Goal: Information Seeking & Learning: Check status

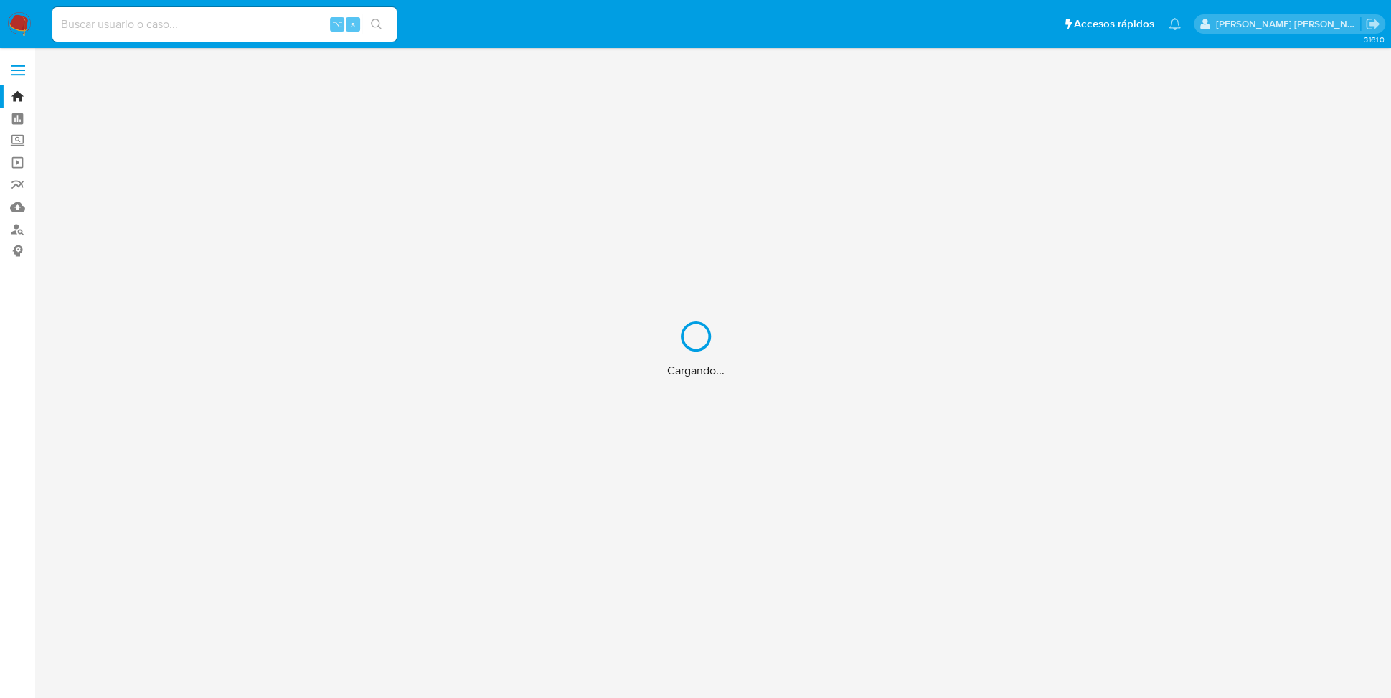
click at [131, 19] on div "Cargando..." at bounding box center [695, 349] width 1391 height 698
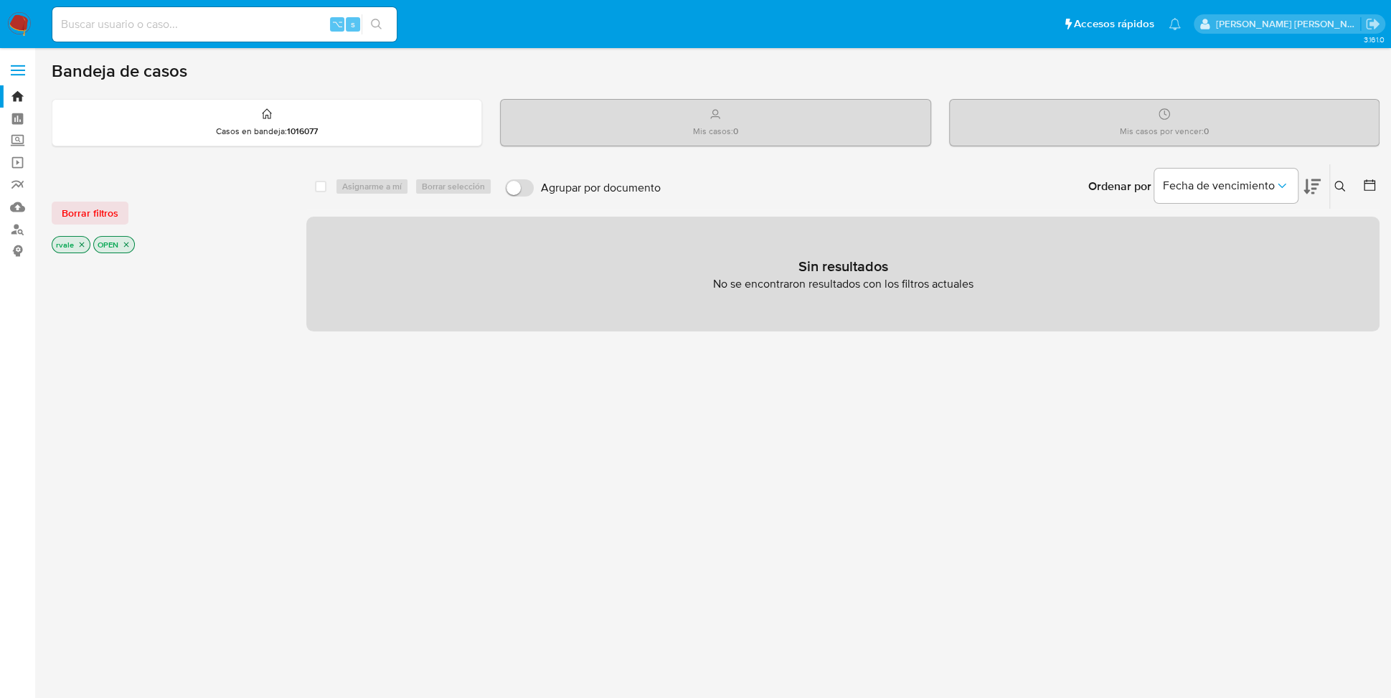
click at [115, 22] on input at bounding box center [224, 24] width 344 height 19
paste input "574451595"
type input "574451595"
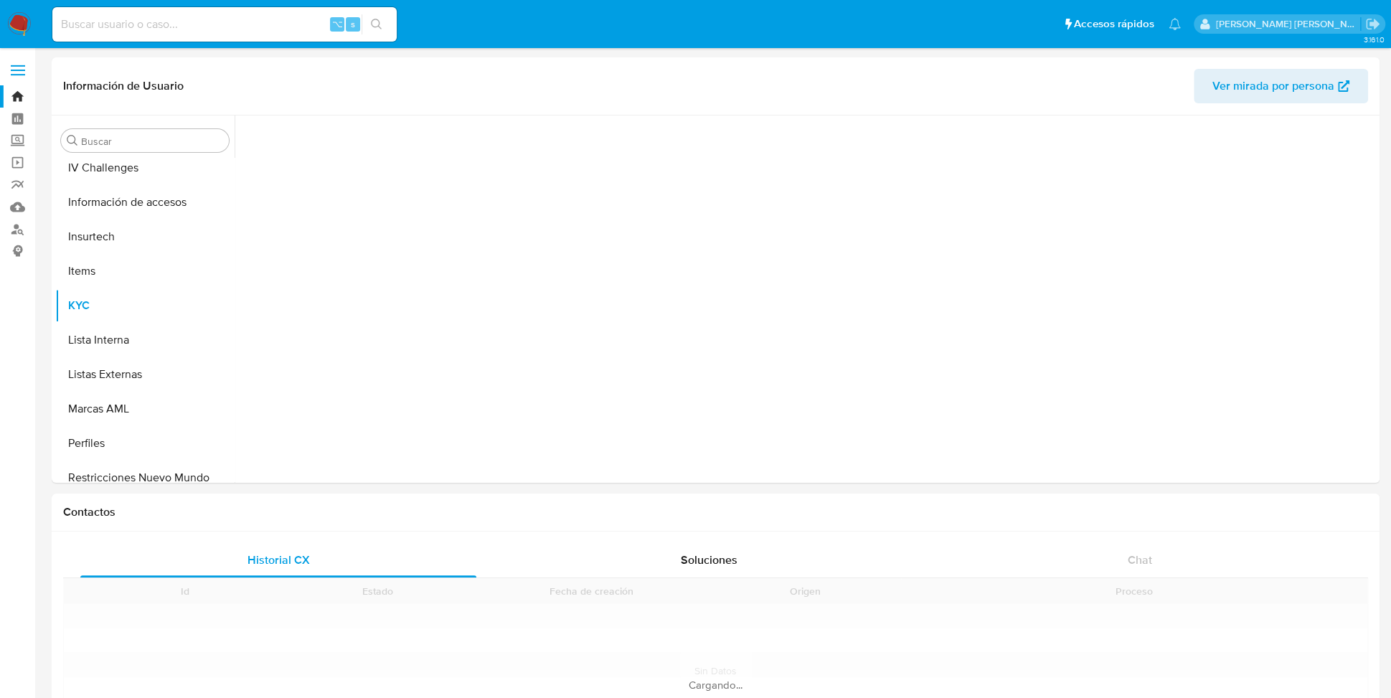
scroll to position [675, 0]
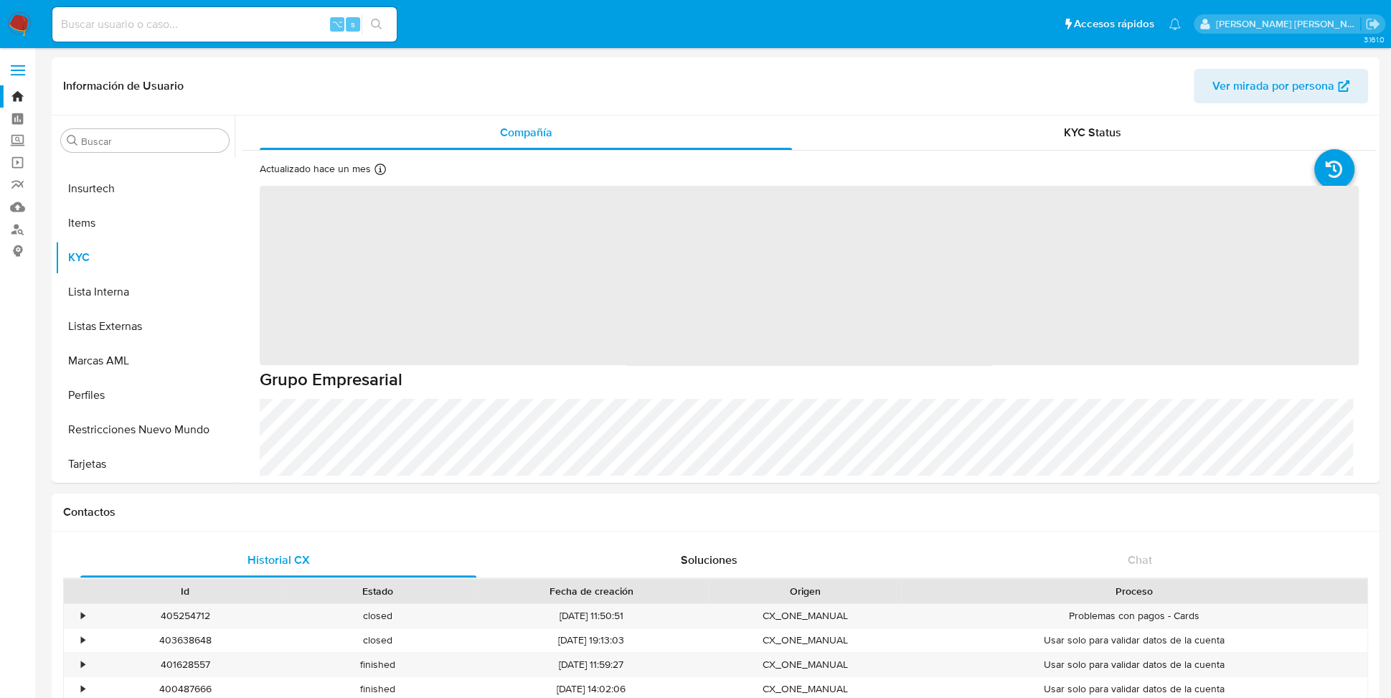
select select "10"
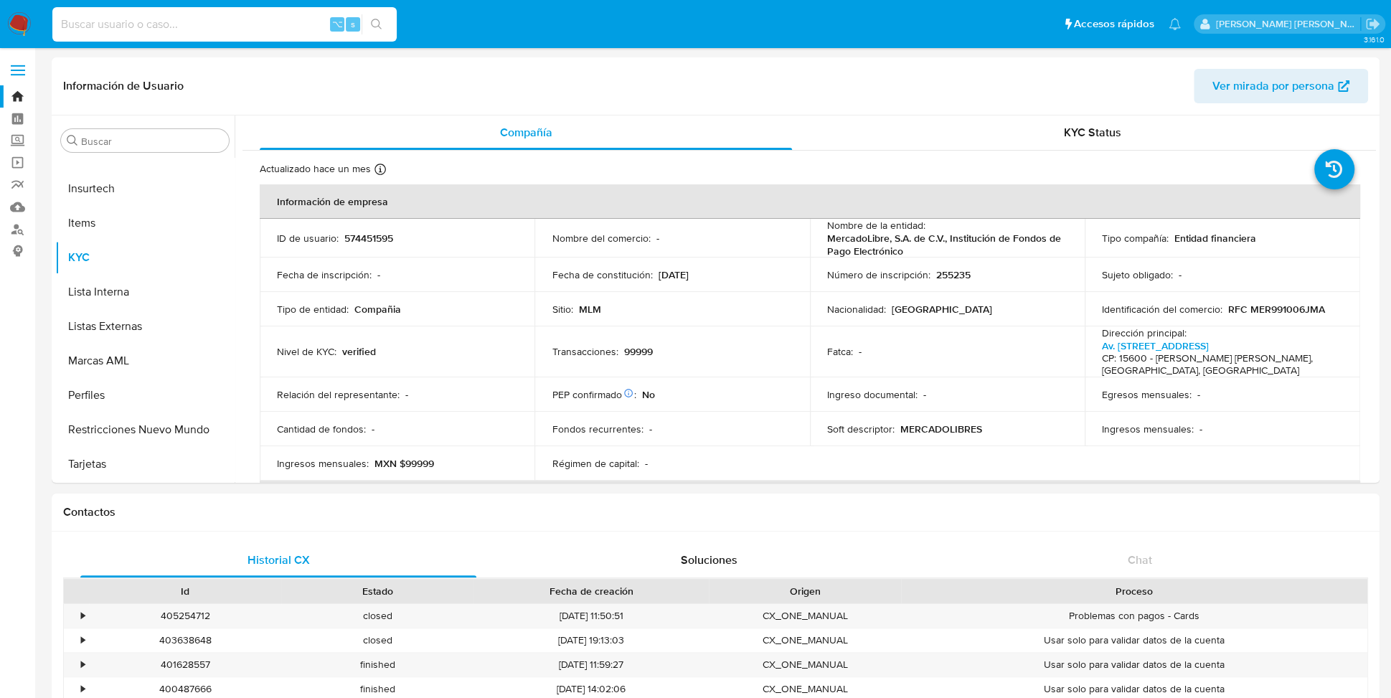
click at [198, 22] on input at bounding box center [224, 24] width 344 height 19
paste input "502649023"
type input "502649023"
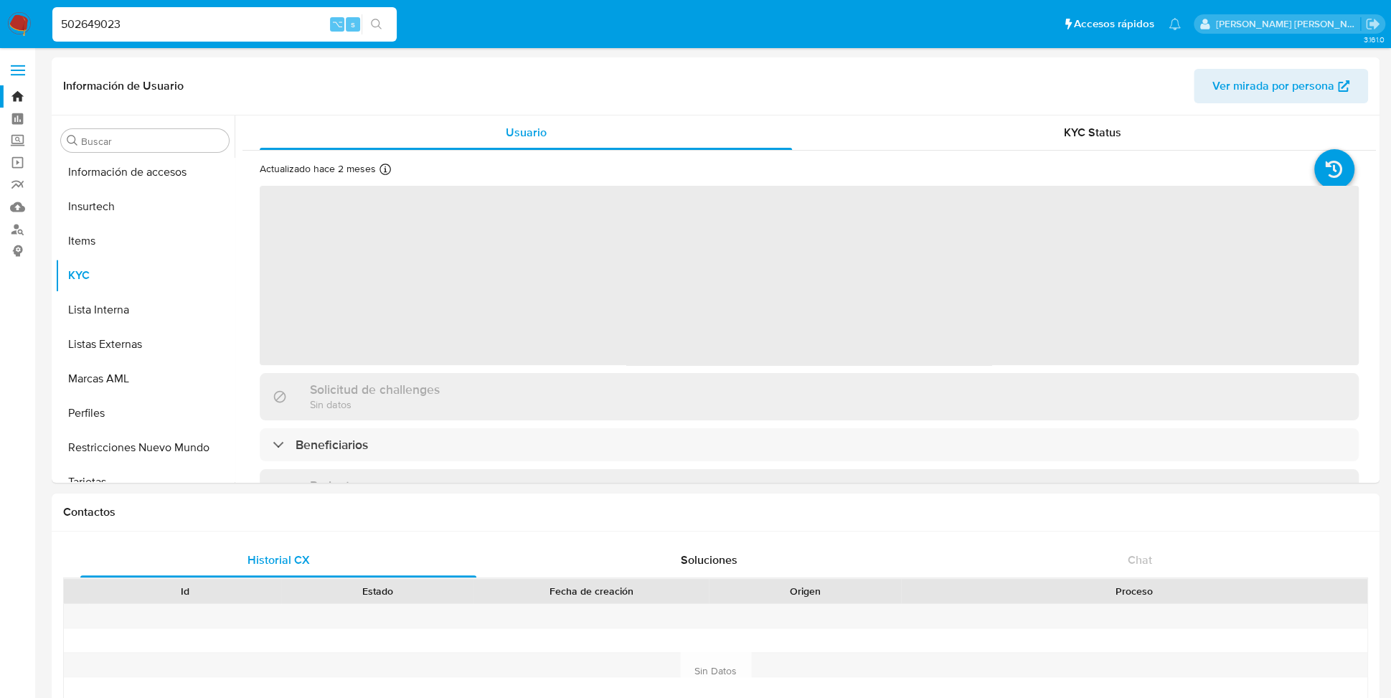
scroll to position [675, 0]
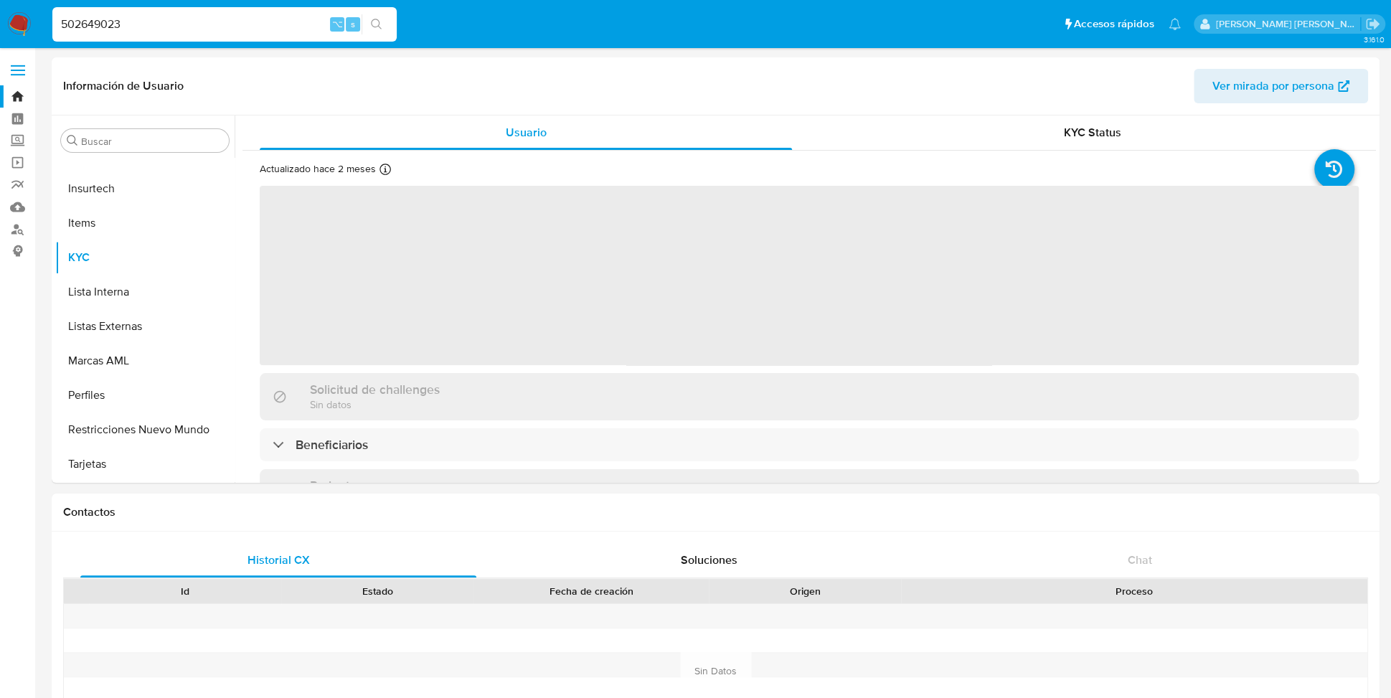
select select "10"
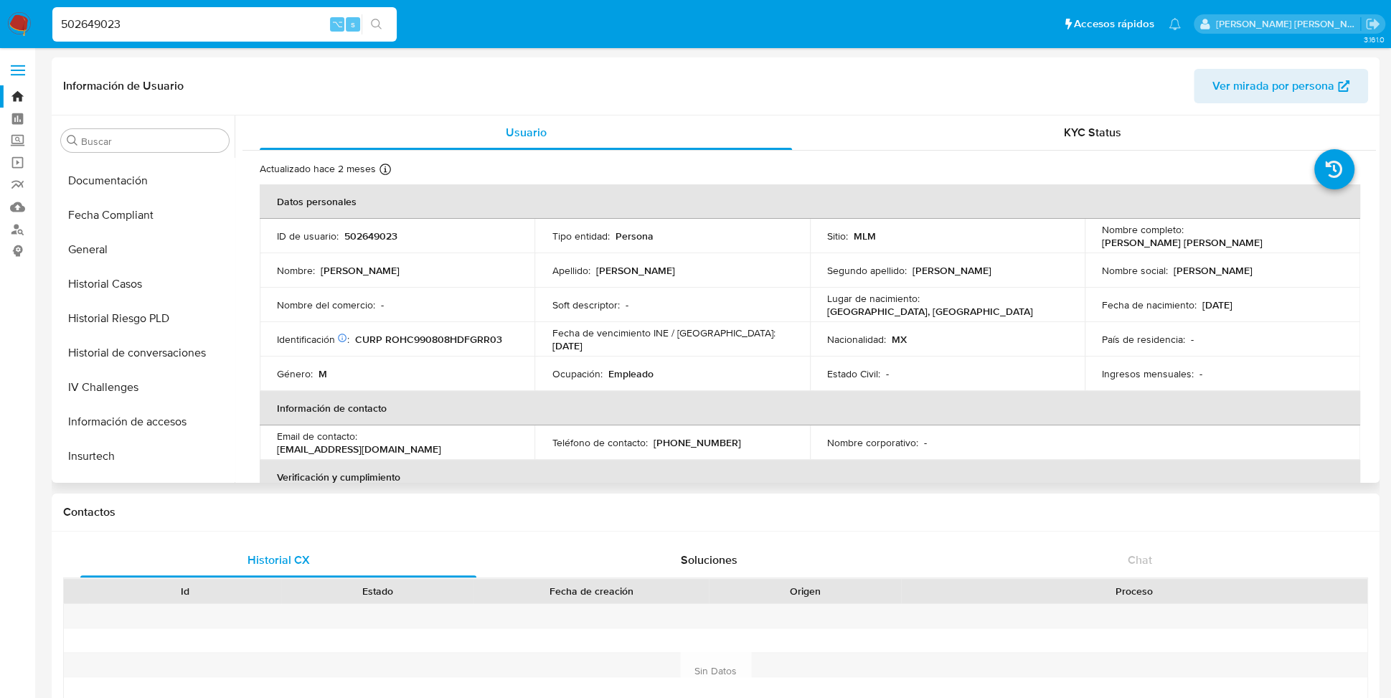
scroll to position [413, 0]
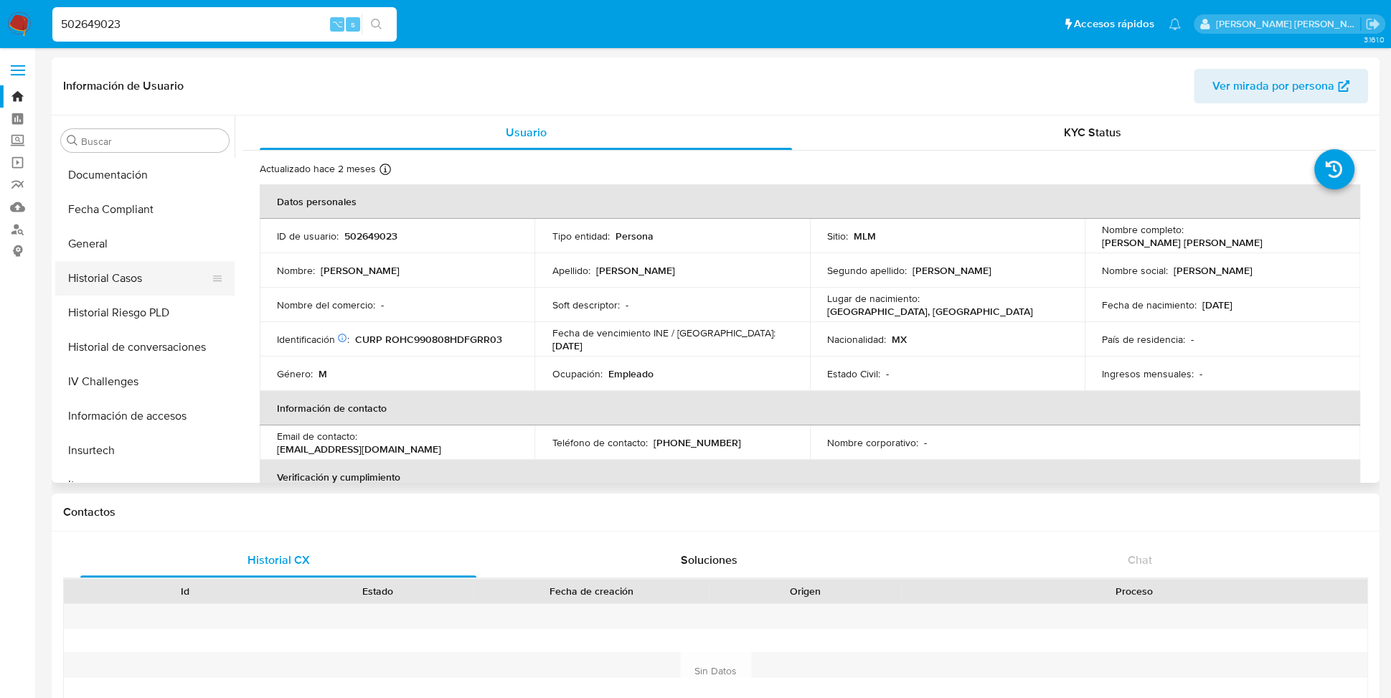
click at [115, 286] on button "Historial Casos" at bounding box center [139, 278] width 168 height 34
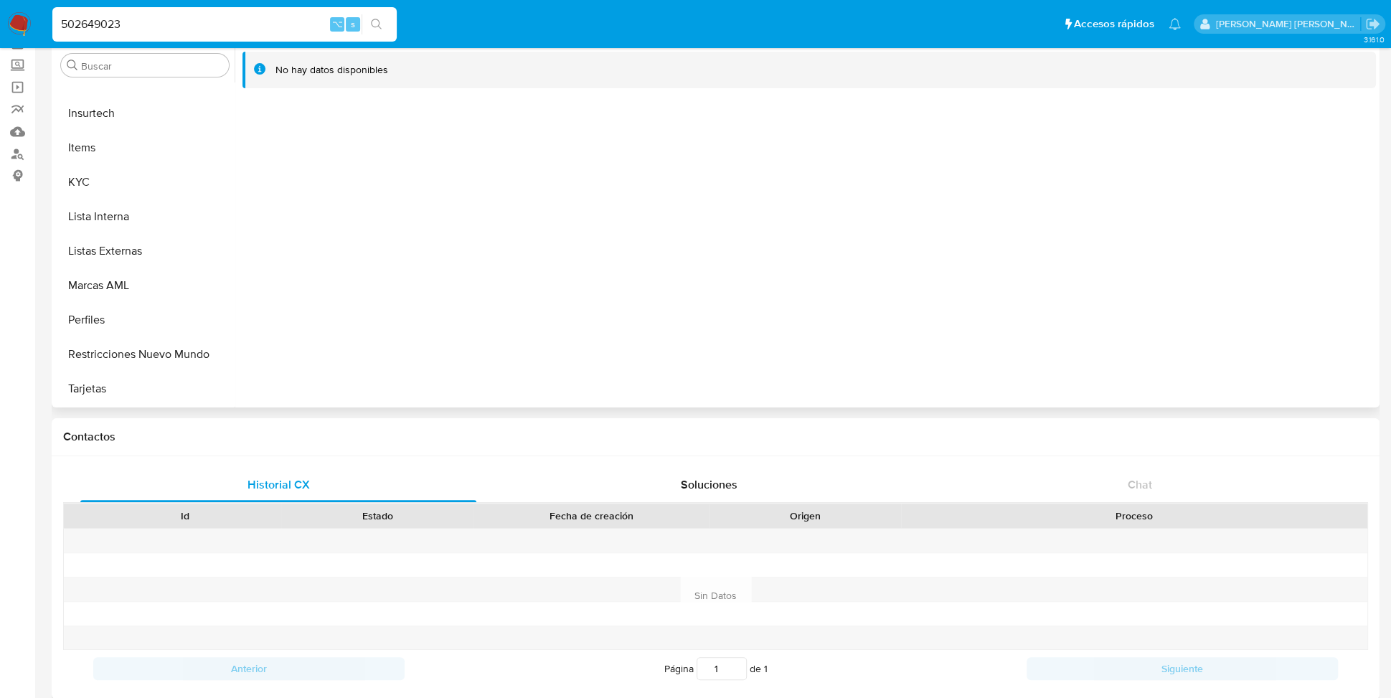
scroll to position [103, 0]
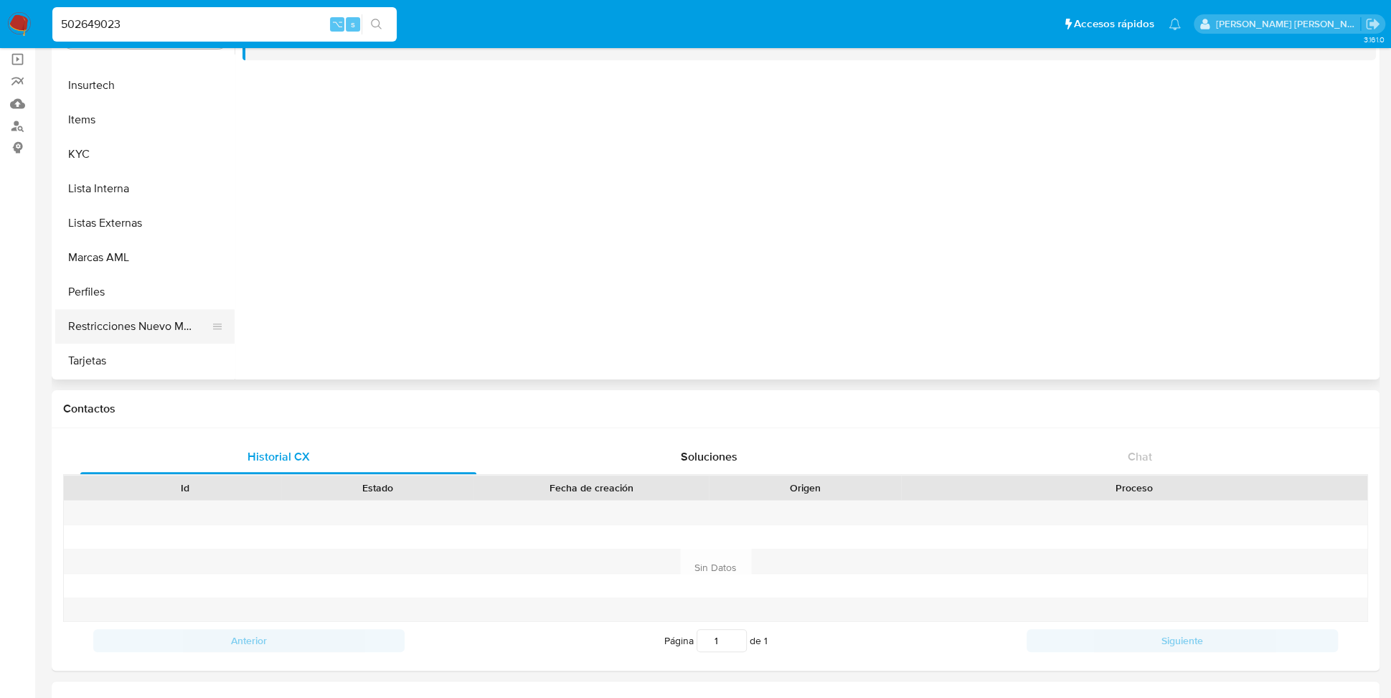
click at [147, 323] on button "Restricciones Nuevo Mundo" at bounding box center [139, 326] width 168 height 34
